Goal: Check status: Check status

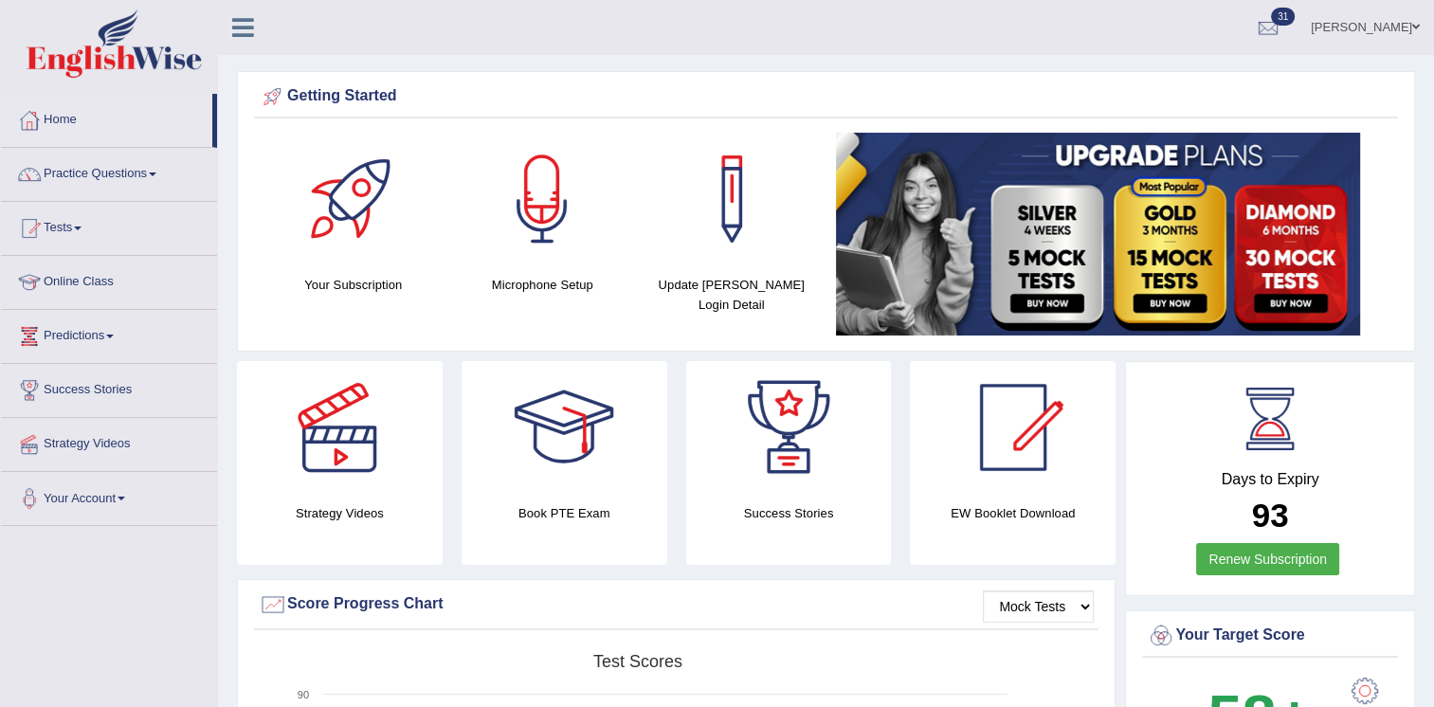
click at [80, 217] on link "Tests" at bounding box center [109, 225] width 216 height 47
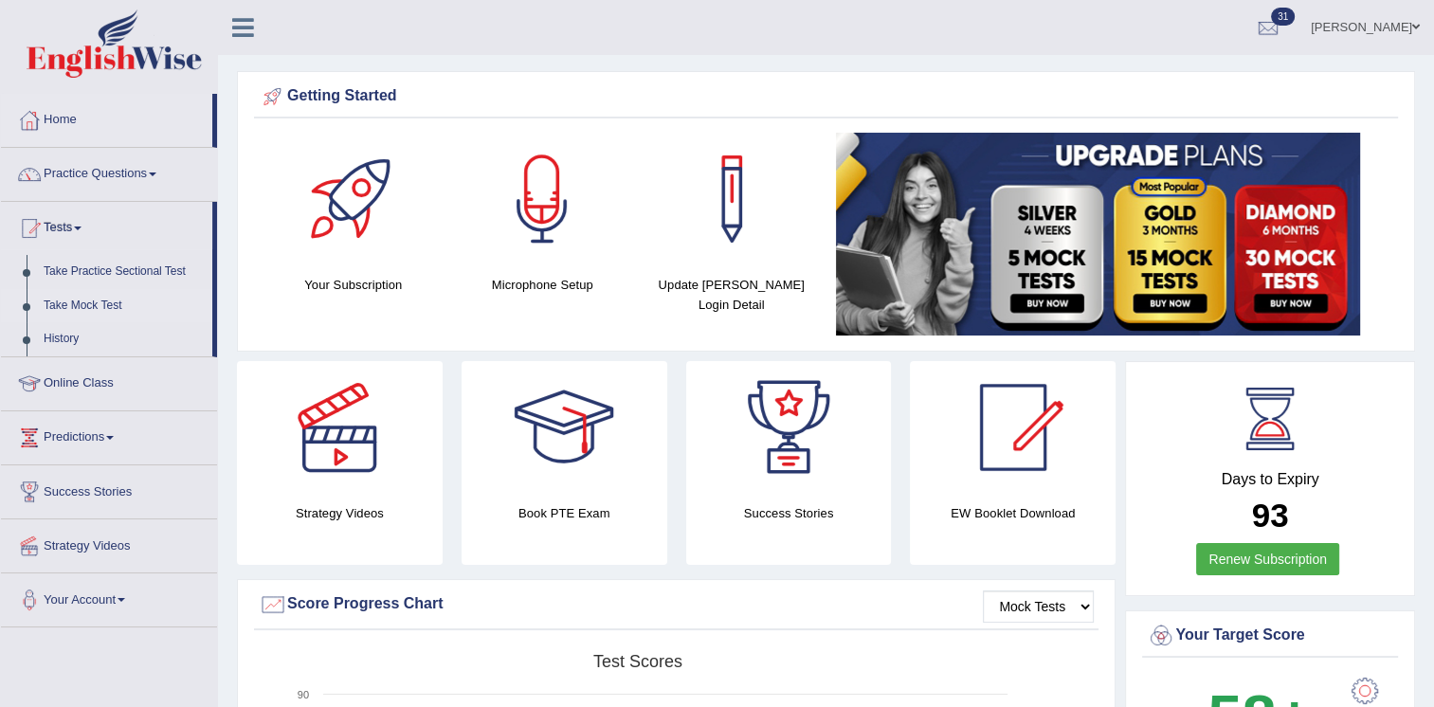
click at [65, 306] on link "Take Mock Test" at bounding box center [123, 306] width 177 height 34
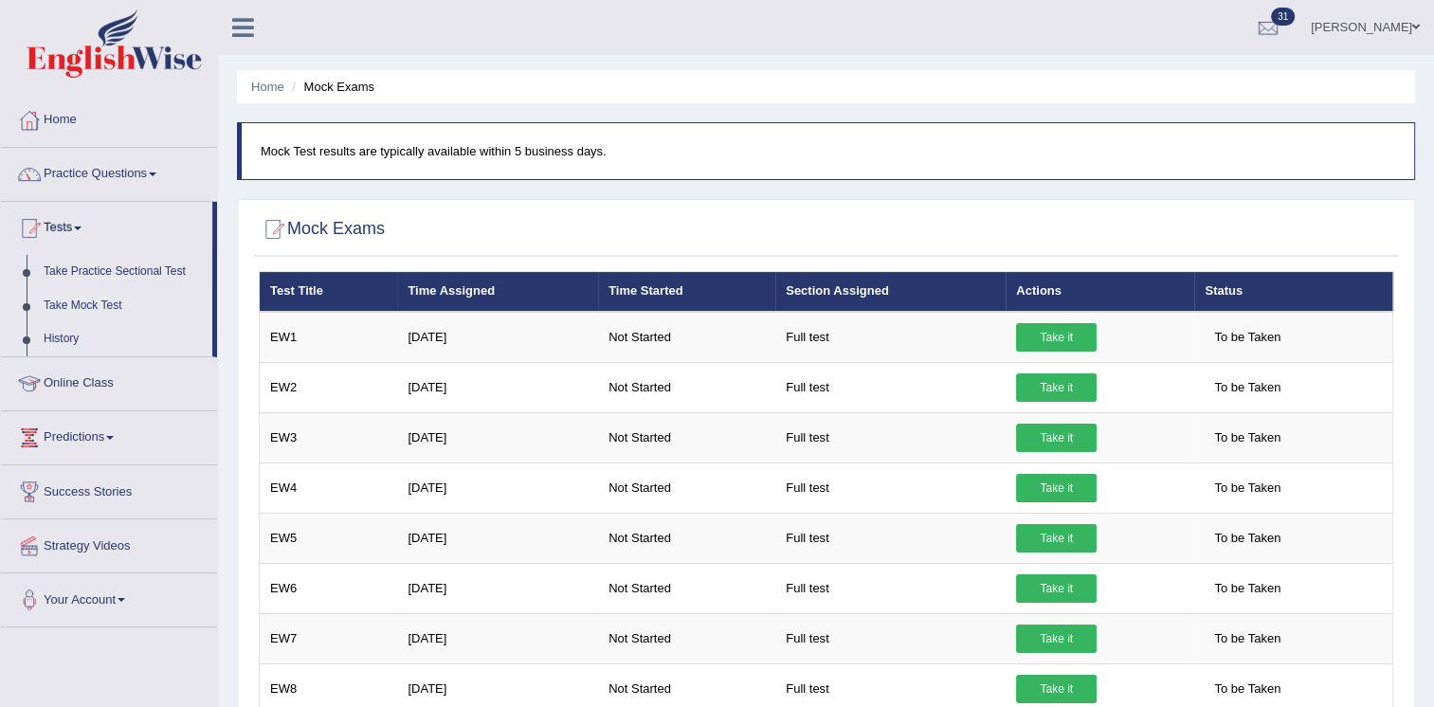
click at [56, 337] on link "History" at bounding box center [123, 339] width 177 height 34
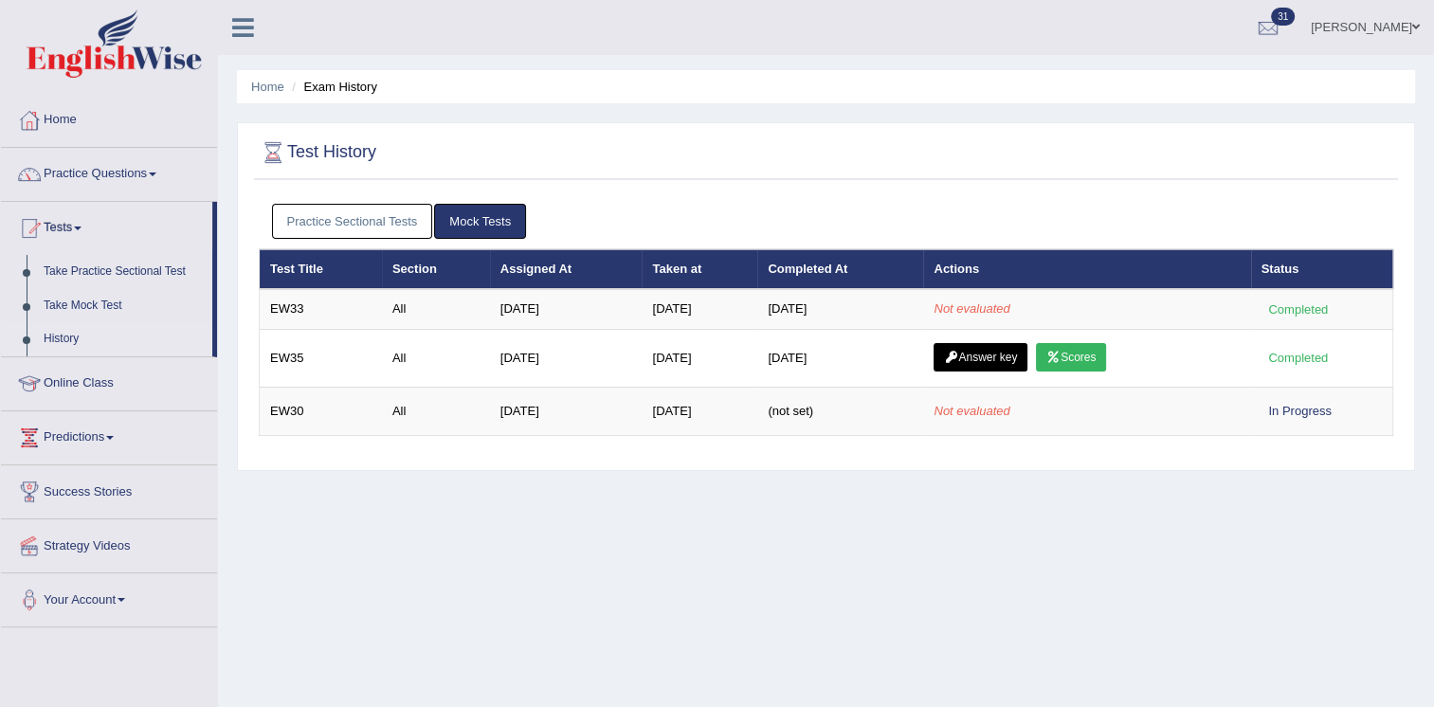
click at [941, 173] on div "Test History" at bounding box center [826, 156] width 1144 height 47
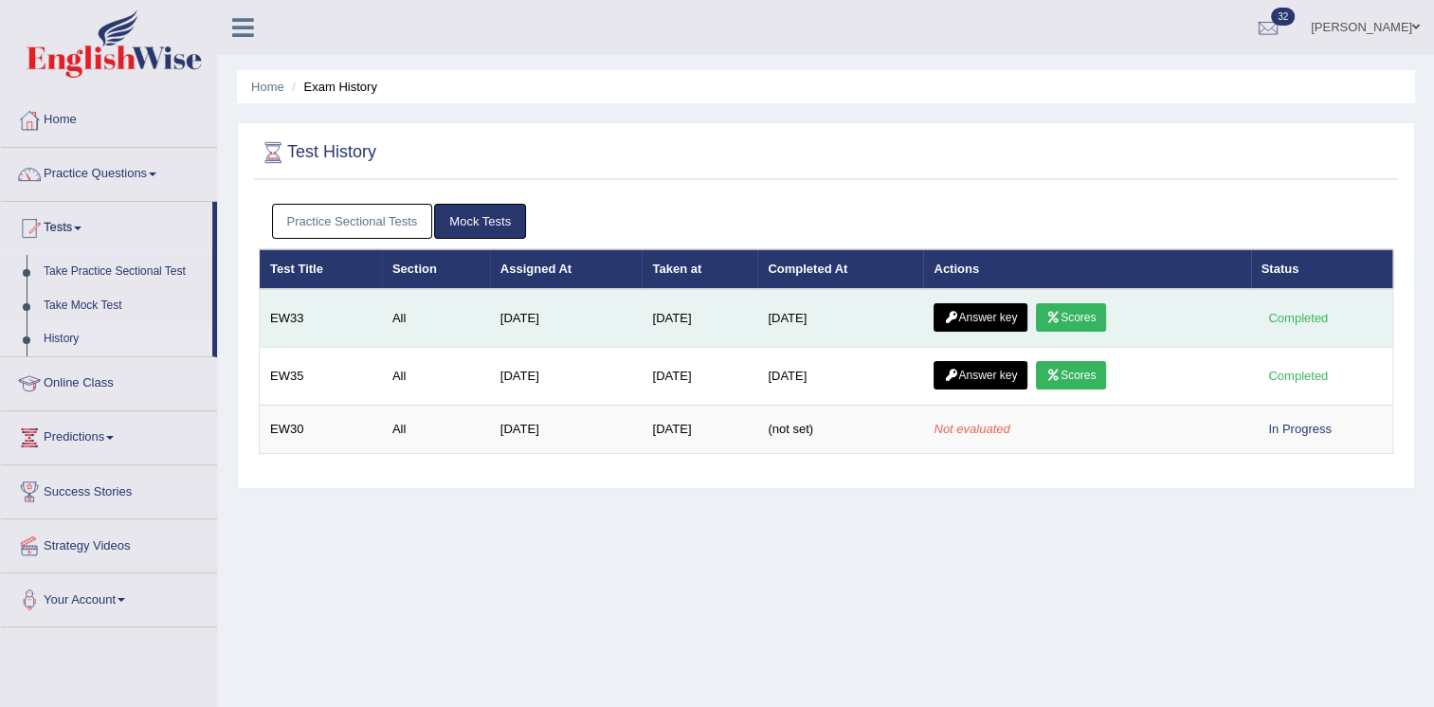
click at [1060, 312] on icon at bounding box center [1054, 317] width 14 height 11
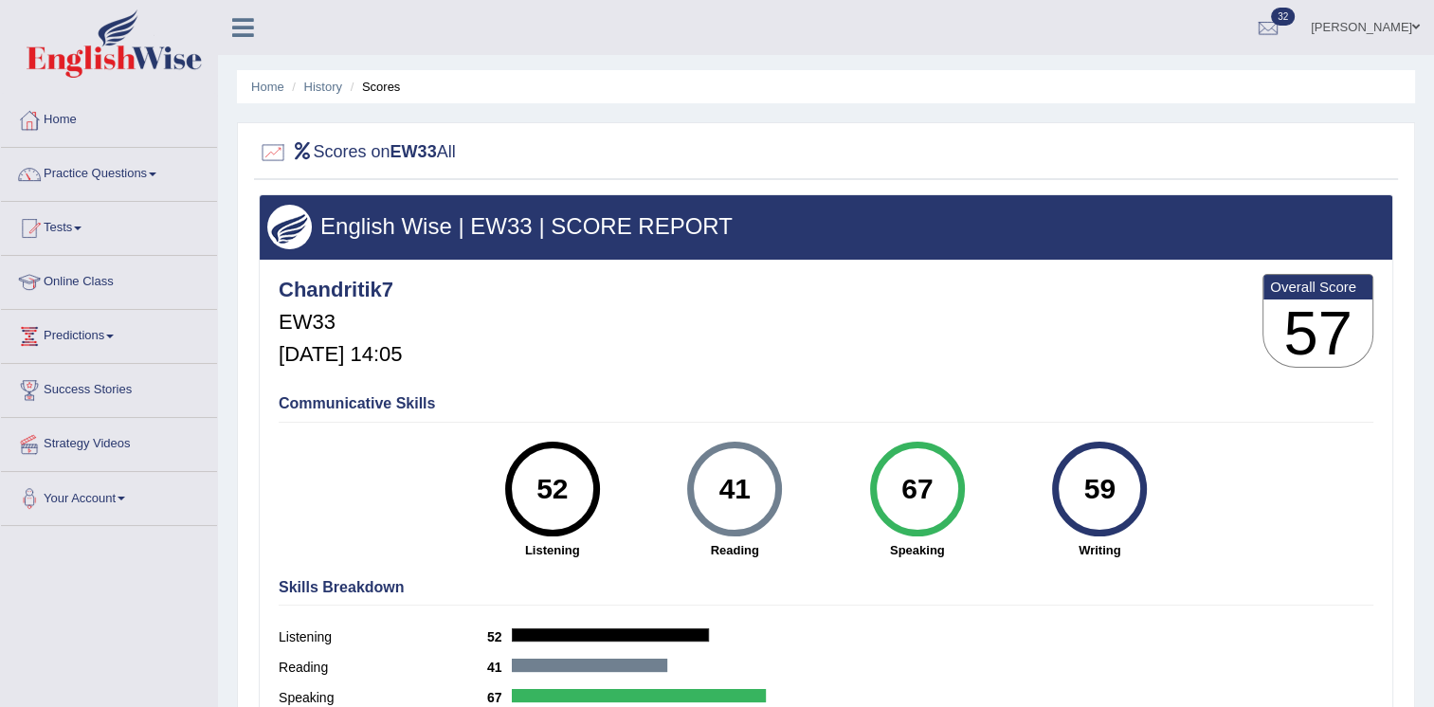
click at [334, 75] on ul "Home History Scores" at bounding box center [826, 86] width 1178 height 33
click at [327, 86] on link "History" at bounding box center [323, 87] width 38 height 14
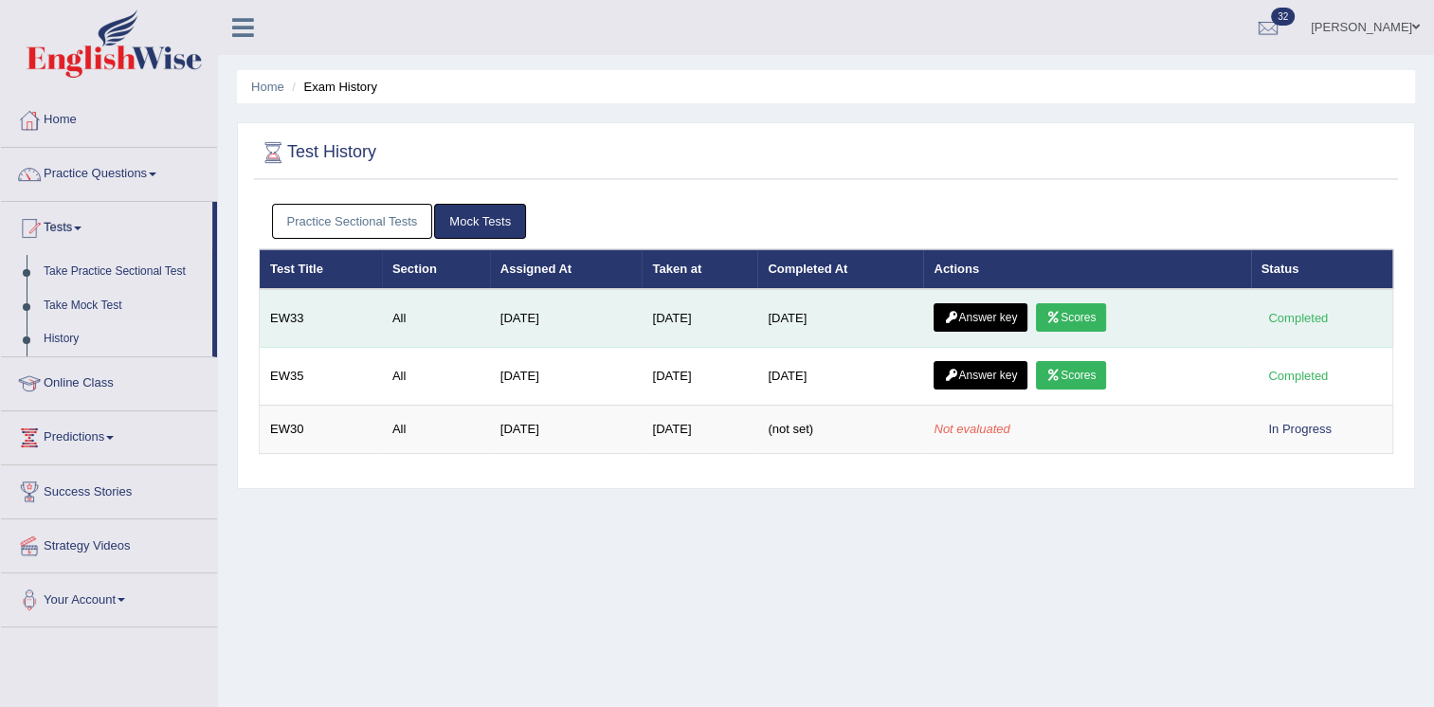
click at [975, 318] on link "Answer key" at bounding box center [981, 317] width 94 height 28
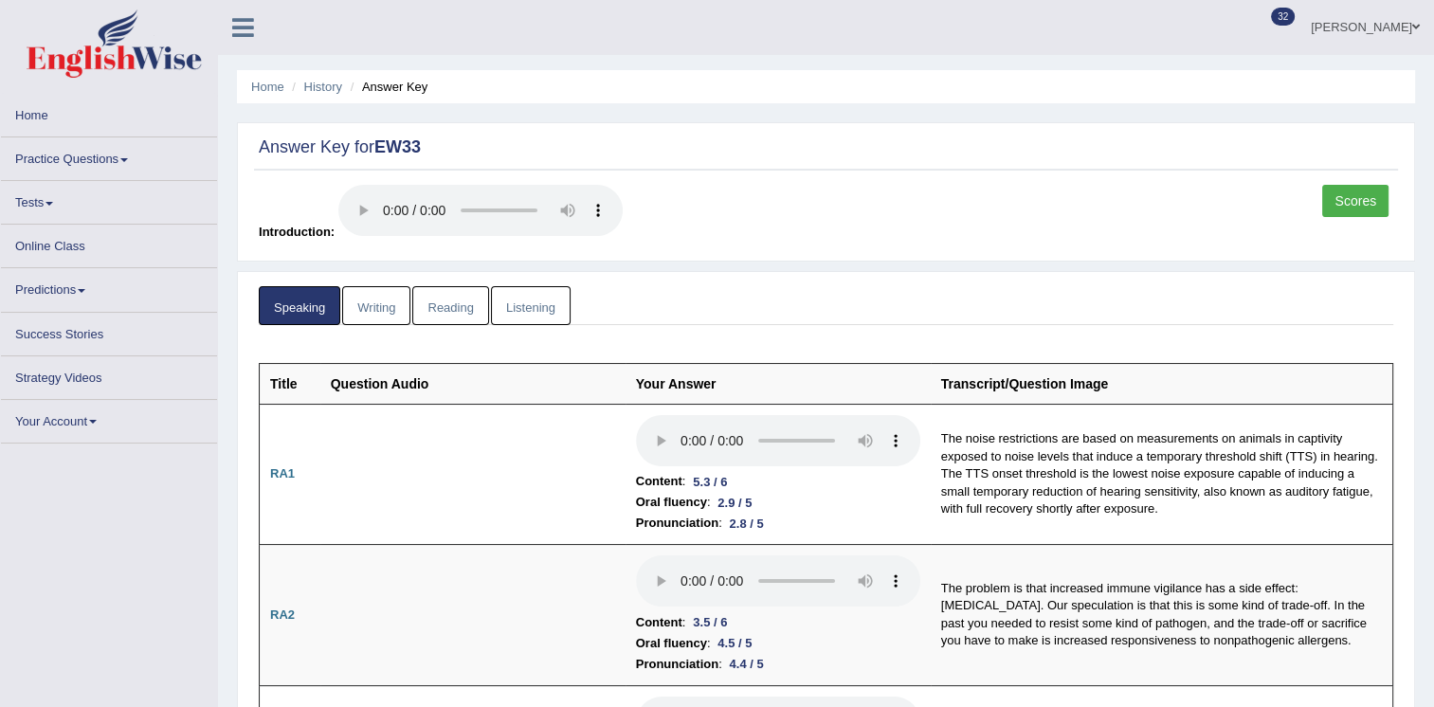
click at [1010, 242] on div "Scores Introduction:" at bounding box center [826, 218] width 1144 height 66
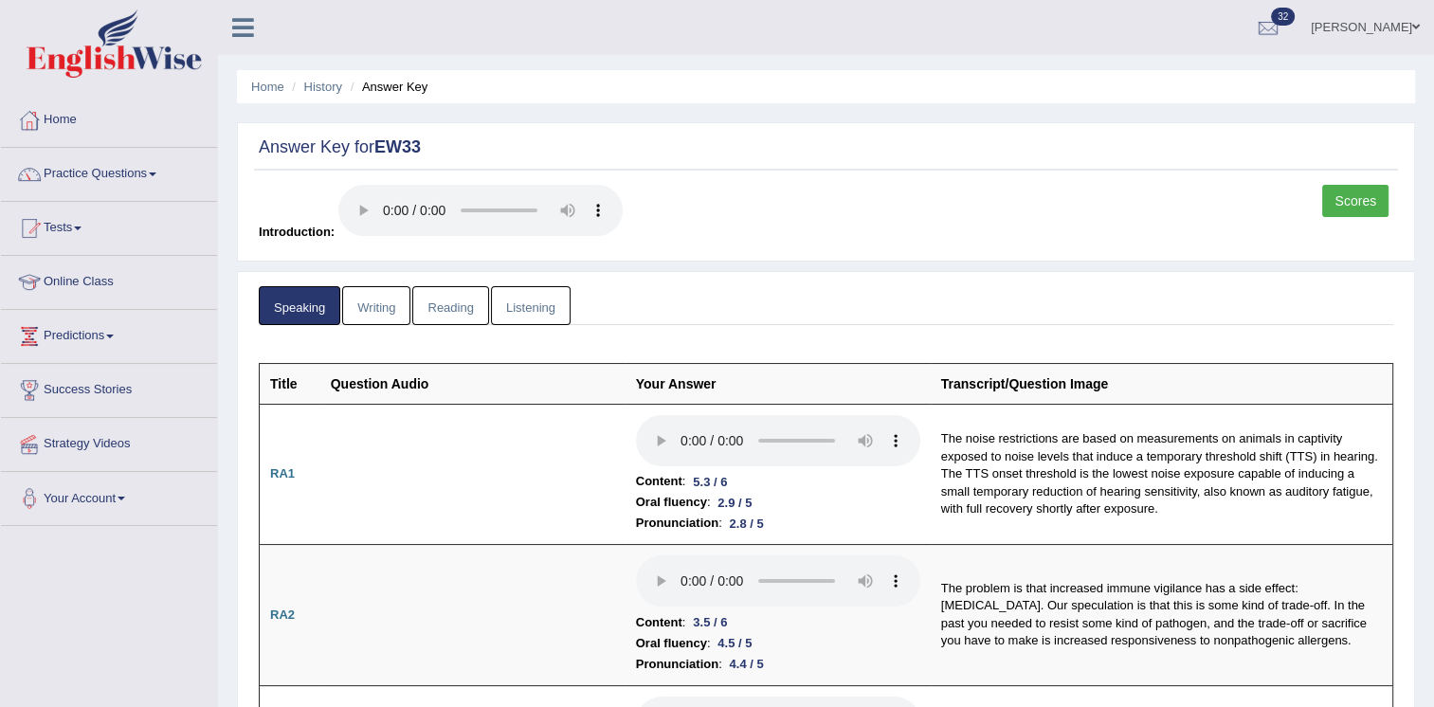
click at [365, 313] on link "Writing" at bounding box center [376, 305] width 68 height 39
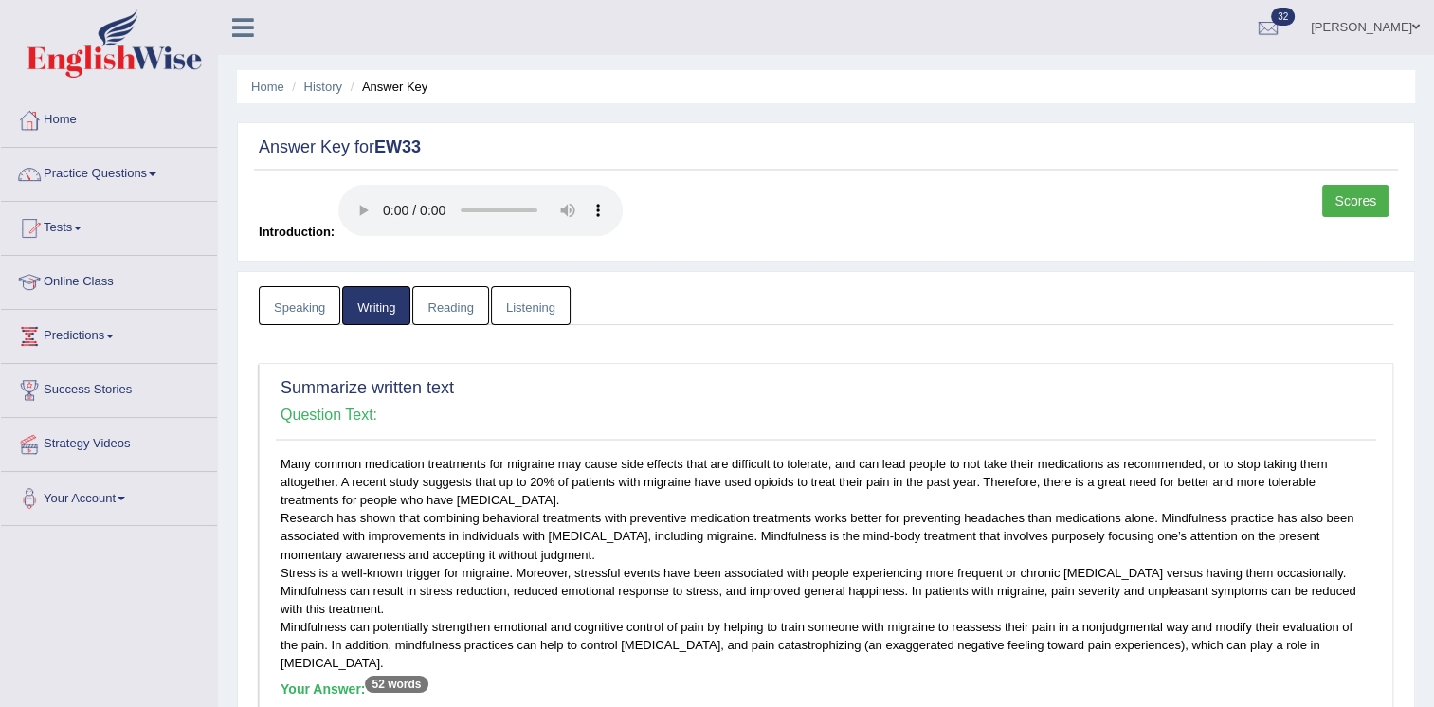
click at [429, 301] on link "Reading" at bounding box center [450, 305] width 76 height 39
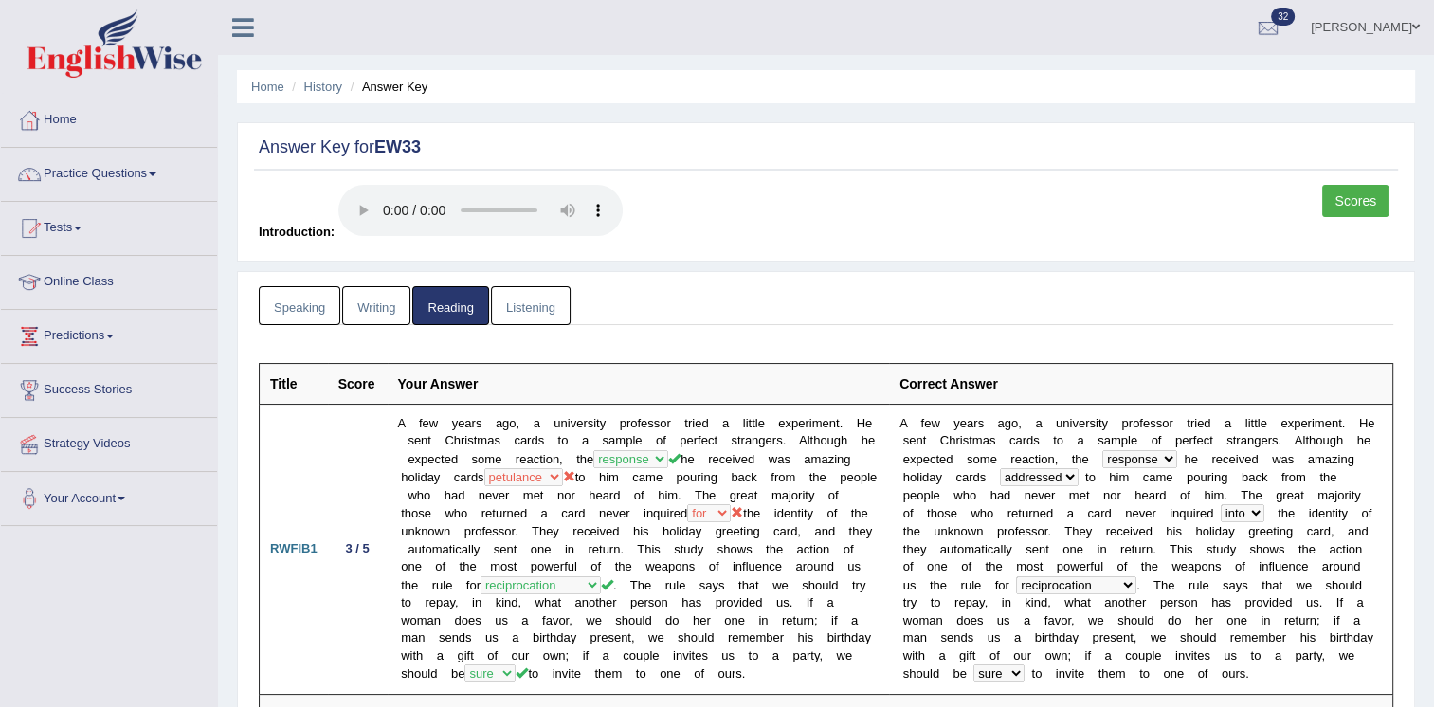
click at [496, 302] on link "Listening" at bounding box center [531, 305] width 80 height 39
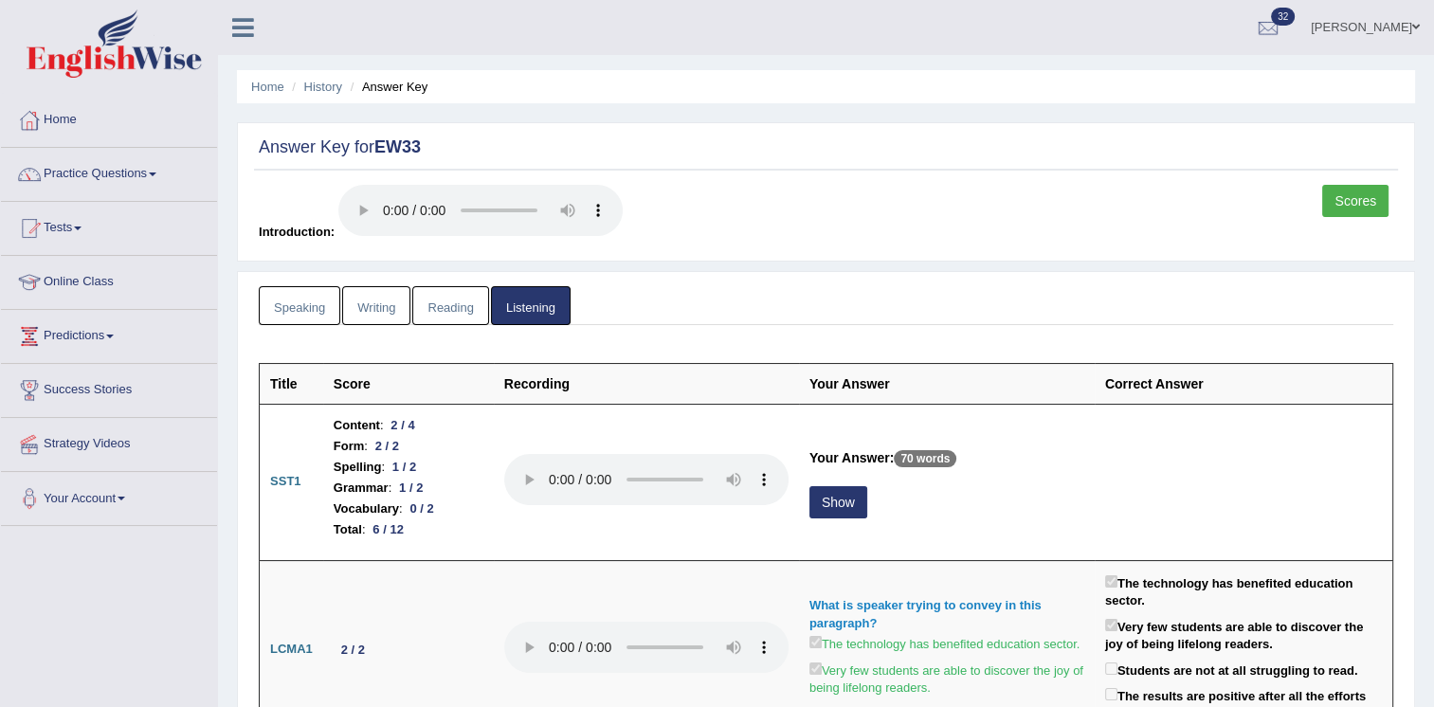
click at [1380, 204] on link "Scores" at bounding box center [1355, 201] width 66 height 32
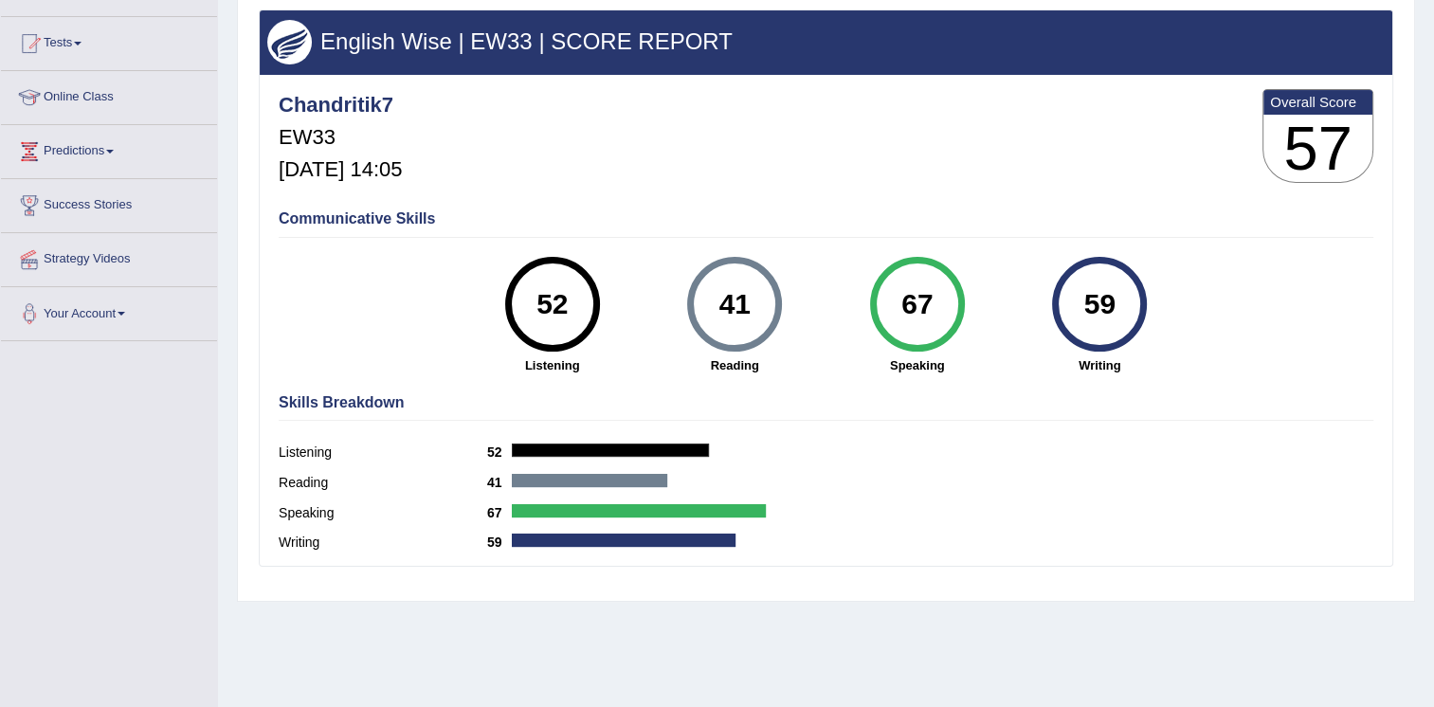
scroll to position [190, 0]
